Goal: Transaction & Acquisition: Register for event/course

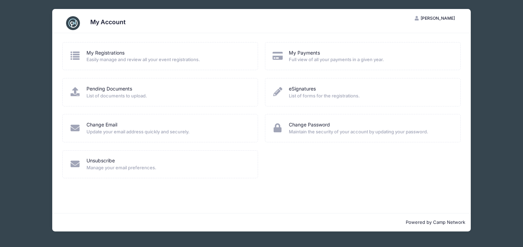
click at [436, 18] on span "[PERSON_NAME]" at bounding box center [437, 18] width 34 height 5
click at [105, 52] on link "My Registrations" at bounding box center [105, 52] width 38 height 7
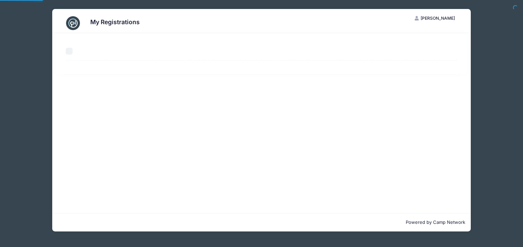
select select "50"
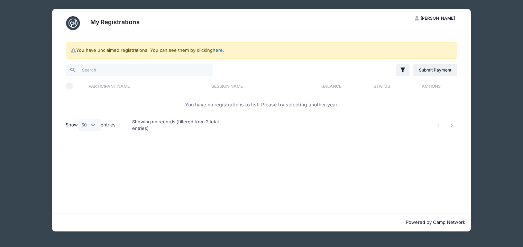
click at [220, 49] on link "here" at bounding box center [218, 50] width 10 height 6
click at [217, 50] on link "here" at bounding box center [218, 50] width 10 height 6
click at [219, 51] on link "here" at bounding box center [218, 50] width 10 height 6
click at [218, 48] on link "here" at bounding box center [218, 50] width 10 height 6
click at [72, 51] on icon at bounding box center [74, 50] width 6 height 4
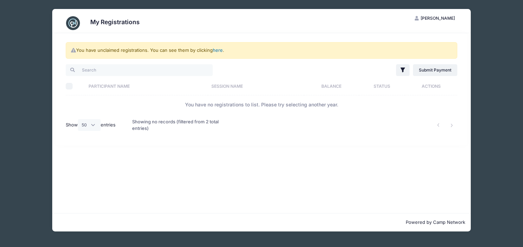
click at [216, 50] on link "here" at bounding box center [218, 50] width 10 height 6
click at [220, 49] on link "here" at bounding box center [218, 50] width 10 height 6
click at [219, 49] on link "here" at bounding box center [218, 50] width 10 height 6
click at [211, 51] on div "You have unclaimed registrations. You can see them by clicking here ." at bounding box center [261, 50] width 391 height 17
click at [217, 51] on link "here" at bounding box center [218, 50] width 10 height 6
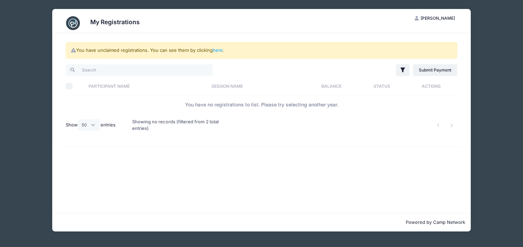
click at [119, 85] on th "Participant Name" at bounding box center [146, 86] width 123 height 18
click at [119, 85] on th "Participant Name" at bounding box center [151, 86] width 132 height 18
click at [135, 85] on th "Participant Name" at bounding box center [151, 86] width 132 height 18
click at [443, 73] on link "Submit Payment" at bounding box center [435, 70] width 45 height 12
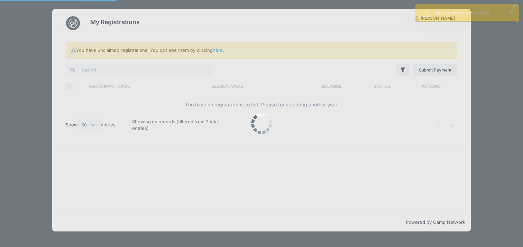
select select "50"
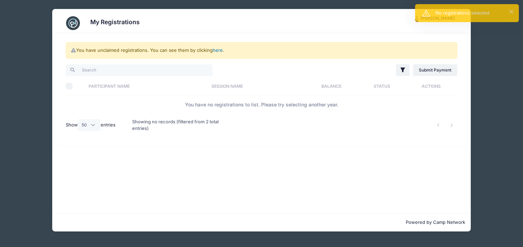
click at [216, 50] on link "here" at bounding box center [218, 50] width 10 height 6
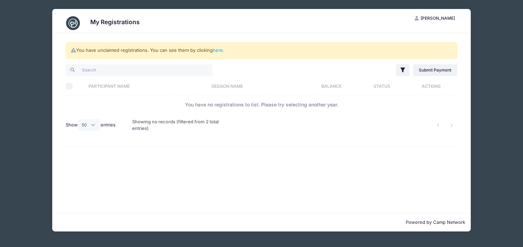
click at [74, 23] on img at bounding box center [73, 23] width 14 height 14
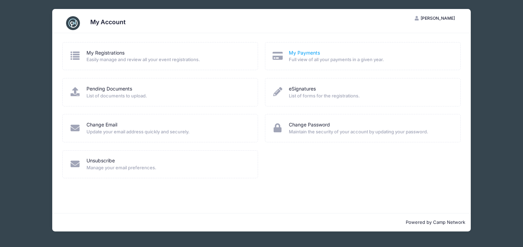
click at [309, 54] on link "My Payments" at bounding box center [304, 52] width 31 height 7
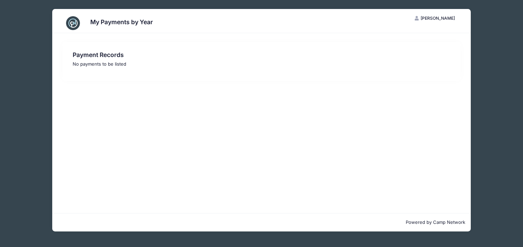
click at [65, 22] on div "My Payments by Year" at bounding box center [261, 22] width 398 height 19
click at [72, 23] on img at bounding box center [73, 23] width 14 height 14
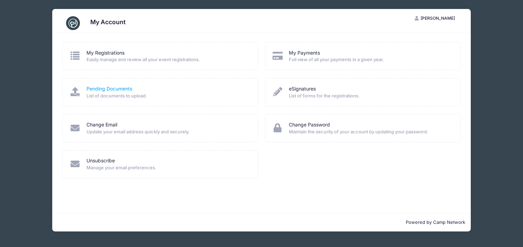
click at [100, 87] on link "Pending Documents" at bounding box center [109, 88] width 46 height 7
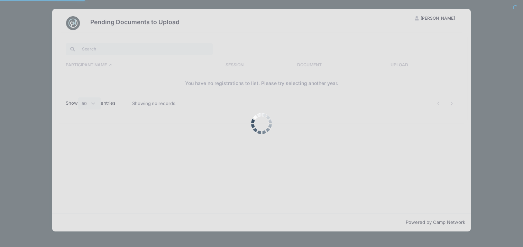
select select "50"
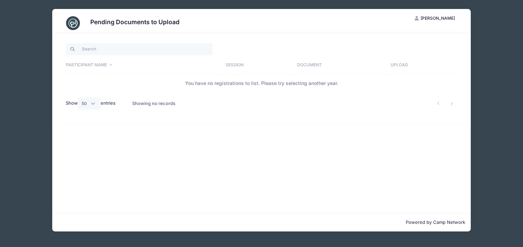
click at [72, 23] on img at bounding box center [73, 23] width 14 height 14
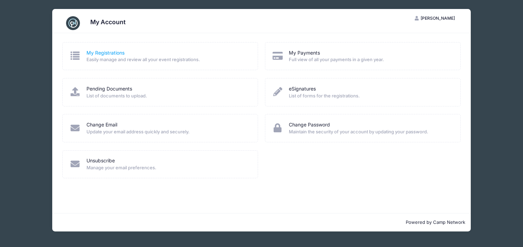
click at [94, 52] on link "My Registrations" at bounding box center [105, 52] width 38 height 7
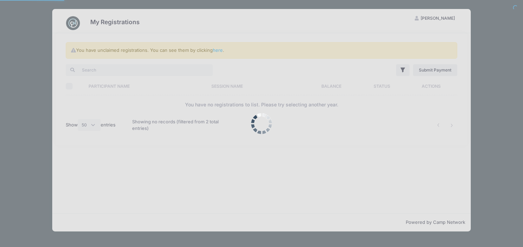
select select "50"
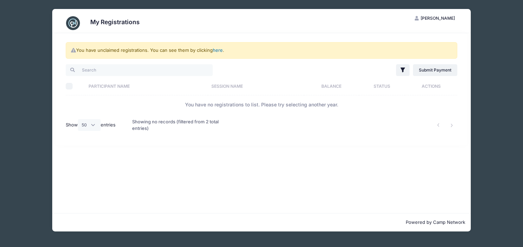
click at [216, 49] on link "here" at bounding box center [218, 50] width 10 height 6
click at [218, 48] on link "here" at bounding box center [218, 50] width 10 height 6
click at [219, 49] on link "here" at bounding box center [218, 50] width 10 height 6
click at [217, 49] on link "here" at bounding box center [218, 50] width 10 height 6
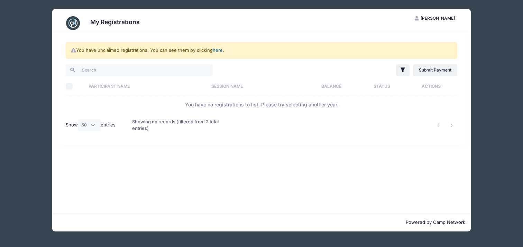
click at [218, 49] on link "here" at bounding box center [218, 50] width 10 height 6
click at [426, 70] on link "Submit Payment" at bounding box center [435, 70] width 45 height 12
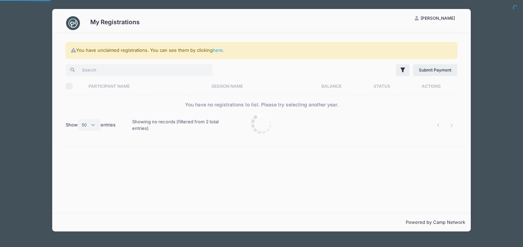
select select "50"
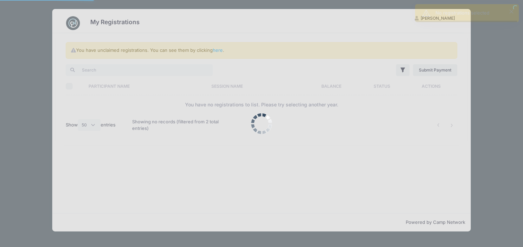
select select "50"
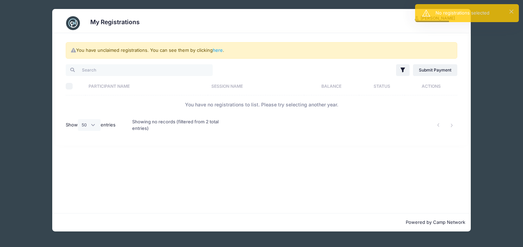
click at [128, 53] on div "You have unclaimed registrations. You can see them by clicking here ." at bounding box center [261, 50] width 391 height 17
click at [73, 49] on icon at bounding box center [74, 50] width 6 height 4
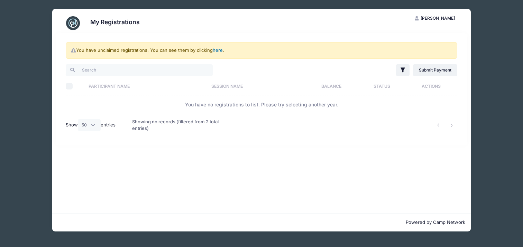
click at [217, 51] on link "here" at bounding box center [218, 50] width 10 height 6
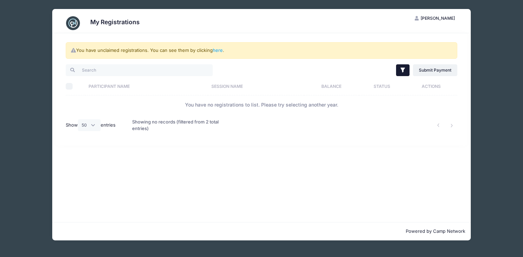
click at [403, 69] on icon "button" at bounding box center [402, 70] width 4 height 5
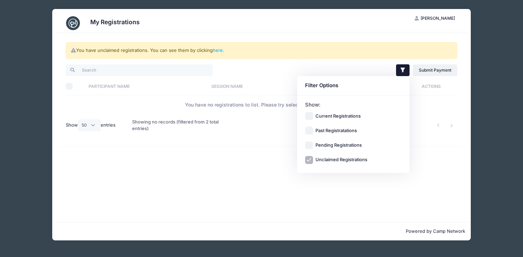
click at [306, 151] on div "Current Registrations Past Registratations Pending Registrations Unclaimed Regi…" at bounding box center [353, 138] width 97 height 52
click at [312, 142] on input "Pending Registrations" at bounding box center [309, 145] width 8 height 8
checkbox input "true"
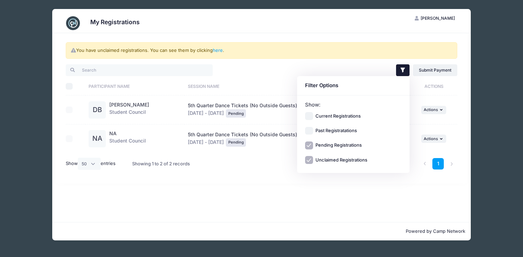
click at [230, 193] on div "You have unclaimed registrations. You can see them by clicking here . Filter Fi…" at bounding box center [261, 127] width 418 height 189
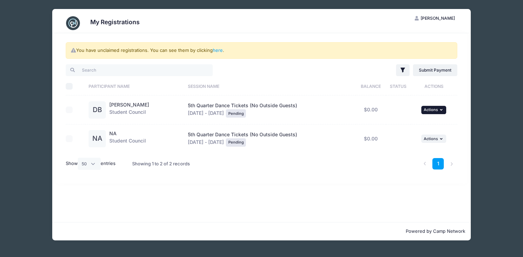
click at [439, 110] on button "... Actions" at bounding box center [433, 110] width 25 height 8
click at [404, 124] on link "Continue" at bounding box center [411, 125] width 63 height 13
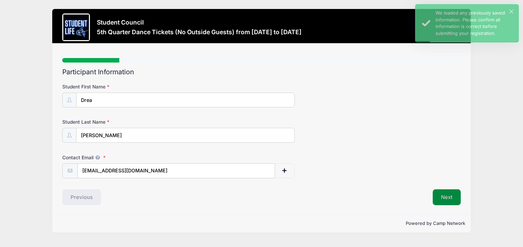
click at [448, 196] on button "Next" at bounding box center [446, 197] width 28 height 16
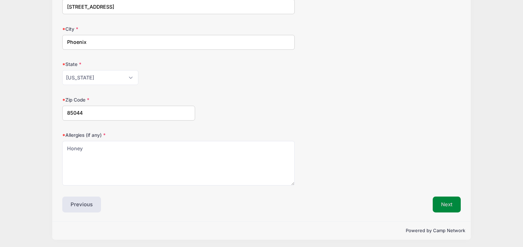
click at [441, 204] on button "Next" at bounding box center [446, 205] width 28 height 16
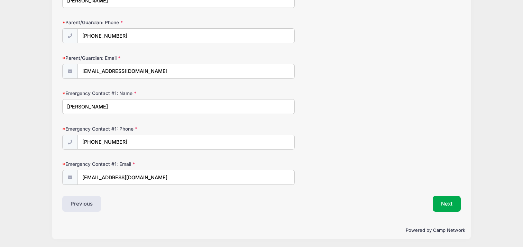
scroll to position [99, 0]
click at [450, 202] on button "Next" at bounding box center [446, 204] width 28 height 16
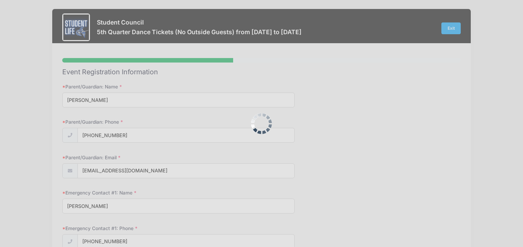
scroll to position [0, 0]
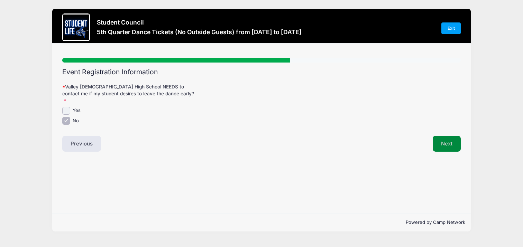
click at [440, 136] on button "Next" at bounding box center [446, 144] width 28 height 16
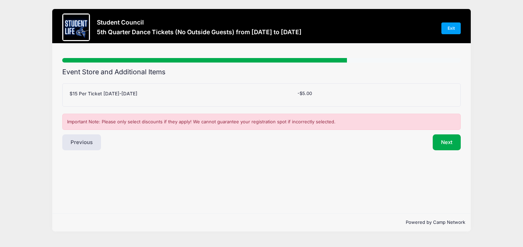
click at [264, 95] on div "$15 Per Ticket Aug 10-Sep 4" at bounding box center [180, 94] width 228 height 9
click at [446, 141] on button "Next" at bounding box center [446, 142] width 28 height 16
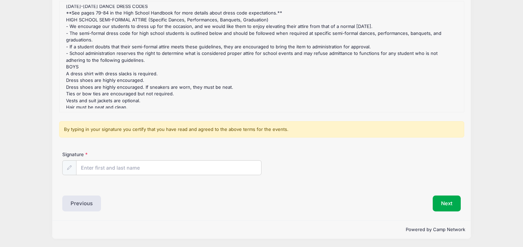
scroll to position [77, 0]
click at [126, 164] on input "Signature" at bounding box center [168, 168] width 185 height 15
type input "[PERSON_NAME]"
click at [456, 206] on button "Next" at bounding box center [446, 204] width 28 height 16
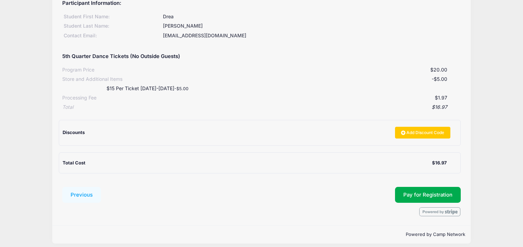
scroll to position [83, 0]
click at [432, 188] on button "Pay for Registration" at bounding box center [428, 195] width 66 height 16
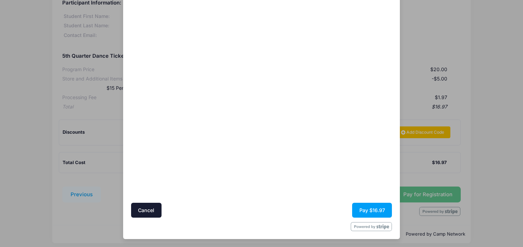
scroll to position [84, 0]
click at [283, 217] on div "Cancel Pay $16.97" at bounding box center [261, 210] width 261 height 15
click at [376, 211] on button "Pay $16.97" at bounding box center [372, 210] width 40 height 15
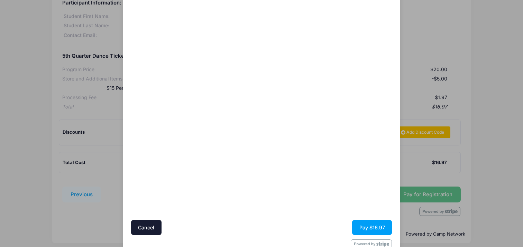
scroll to position [57, 0]
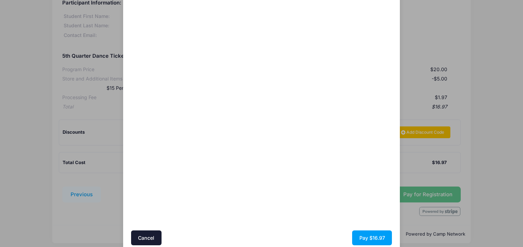
click at [207, 193] on div at bounding box center [194, 109] width 127 height 236
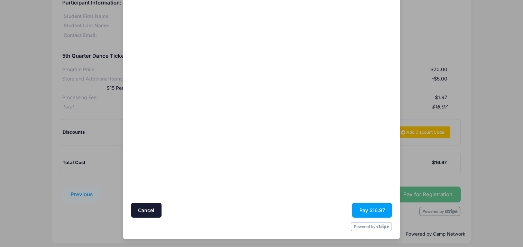
scroll to position [84, 0]
click at [368, 209] on button "Pay $16.97" at bounding box center [372, 210] width 40 height 15
click at [248, 181] on div at bounding box center [194, 82] width 127 height 236
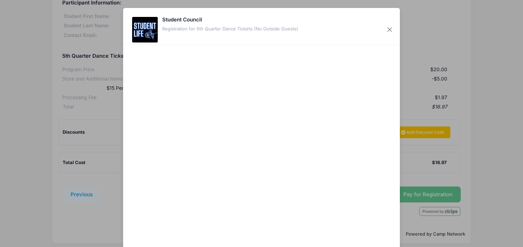
scroll to position [0, 0]
click at [388, 28] on button "Close" at bounding box center [389, 30] width 12 height 12
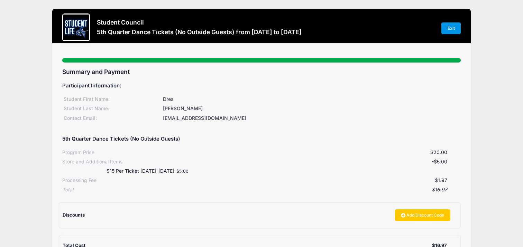
click at [448, 29] on link "Exit" at bounding box center [450, 28] width 19 height 12
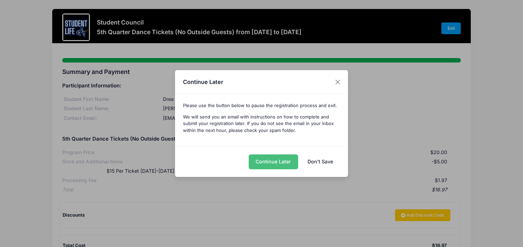
click at [276, 162] on button "Continue Later" at bounding box center [273, 162] width 49 height 15
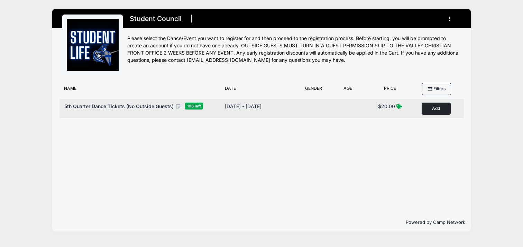
click at [437, 108] on button "Add to Cart" at bounding box center [435, 109] width 29 height 12
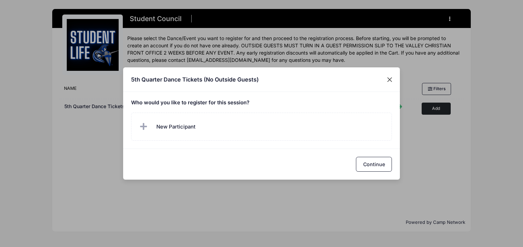
click at [388, 76] on button "Close" at bounding box center [389, 79] width 12 height 12
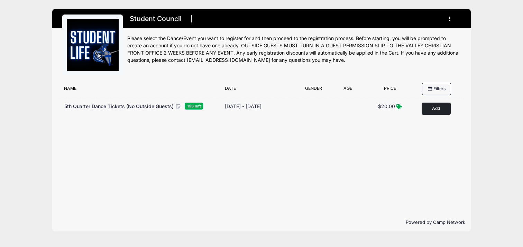
click at [449, 19] on icon "button" at bounding box center [452, 19] width 6 height 0
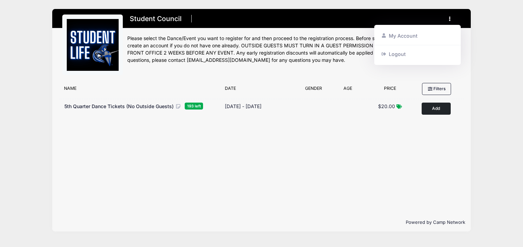
click at [312, 142] on div "Filter Options No sessions found matching your criteria Name Date Gender Filter…" at bounding box center [261, 147] width 418 height 134
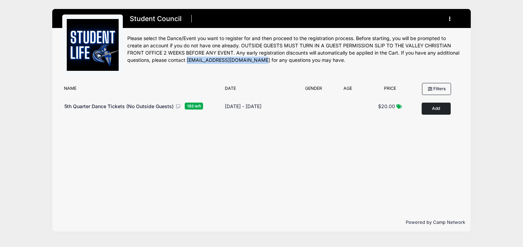
drag, startPoint x: 187, startPoint y: 60, endPoint x: 251, endPoint y: 62, distance: 63.6
click at [251, 62] on div "Please select the Dance/Event you want to register for and then proceed to the …" at bounding box center [293, 49] width 333 height 29
copy div "[EMAIL_ADDRESS][DOMAIN_NAME]"
